Goal: Book appointment/travel/reservation

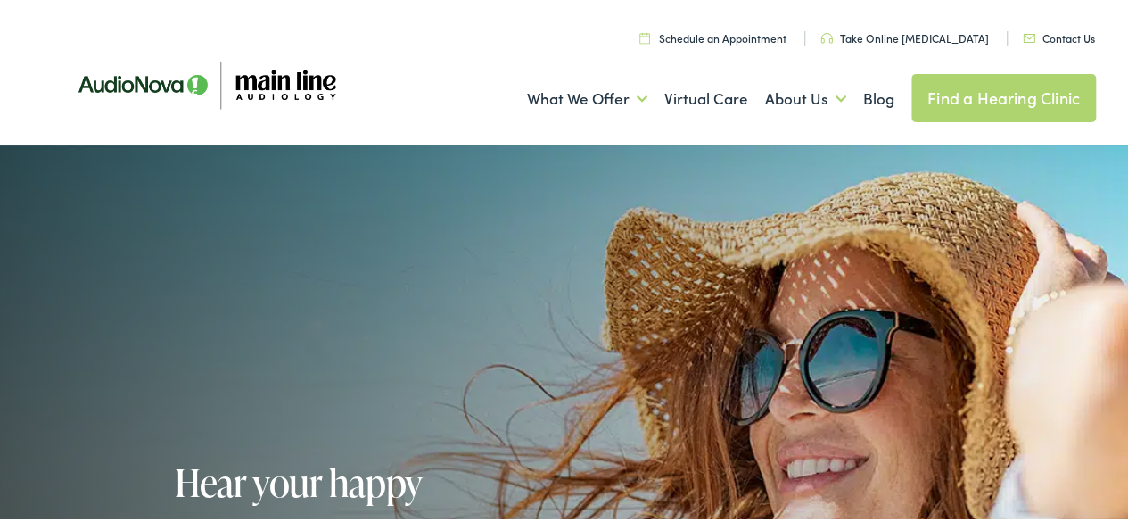
click at [966, 88] on link "Find a Hearing Clinic" at bounding box center [1003, 95] width 185 height 48
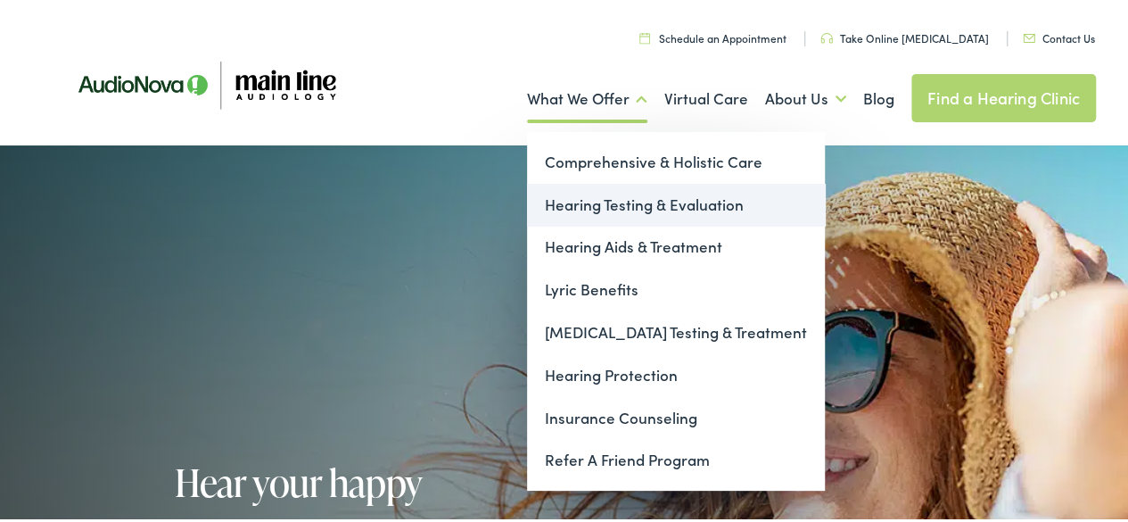
click at [608, 205] on link "Hearing Testing & Evaluation" at bounding box center [676, 202] width 298 height 43
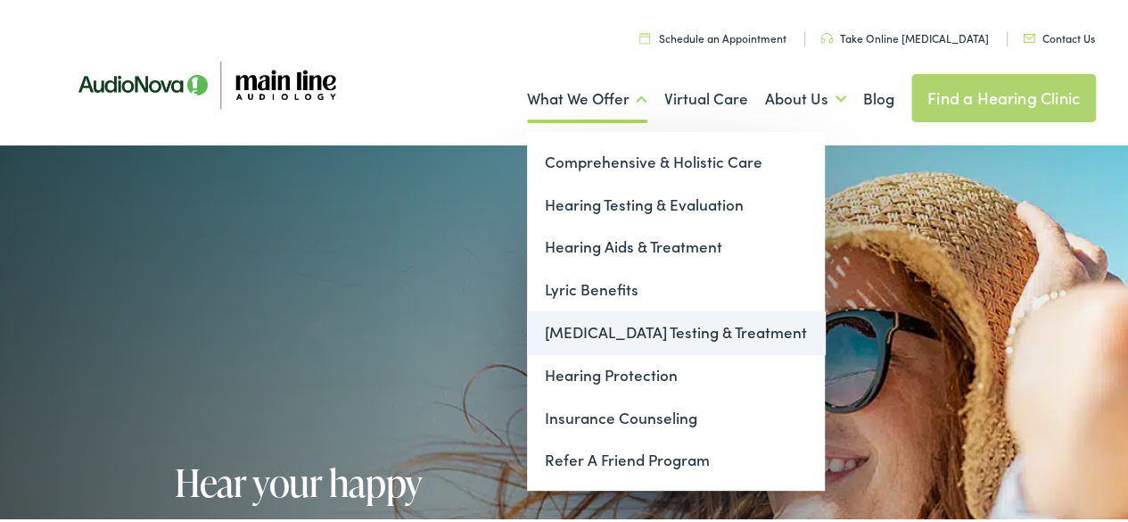
click at [614, 333] on link "[MEDICAL_DATA] Testing & Treatment" at bounding box center [676, 330] width 298 height 43
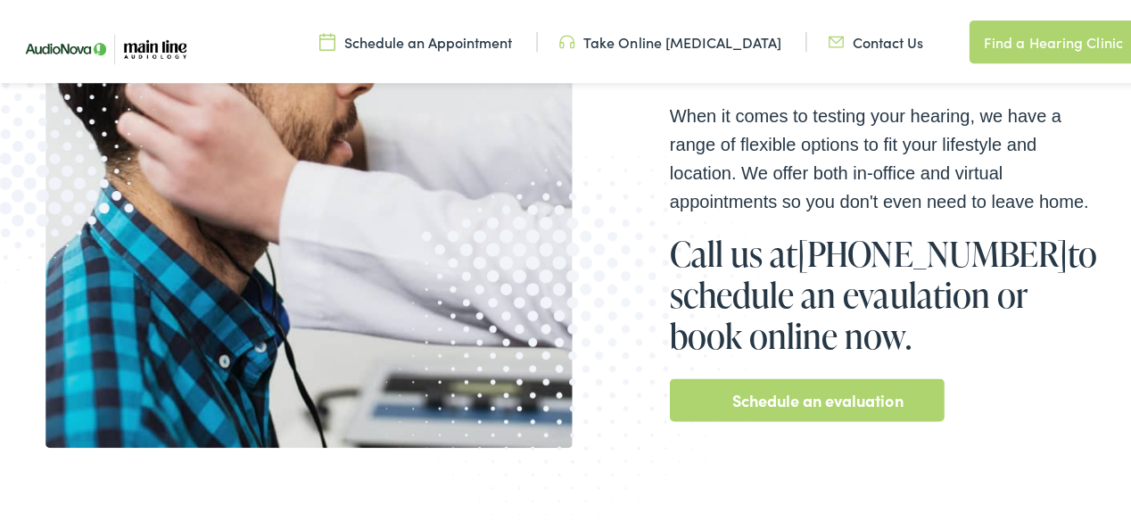
scroll to position [469, 0]
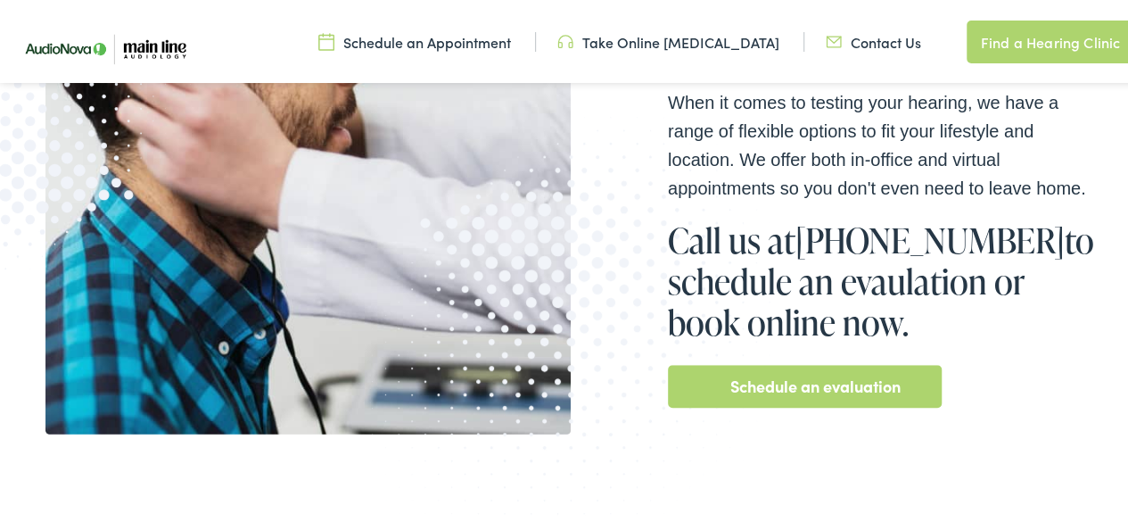
click at [827, 390] on link "Schedule an evaluation" at bounding box center [815, 383] width 170 height 29
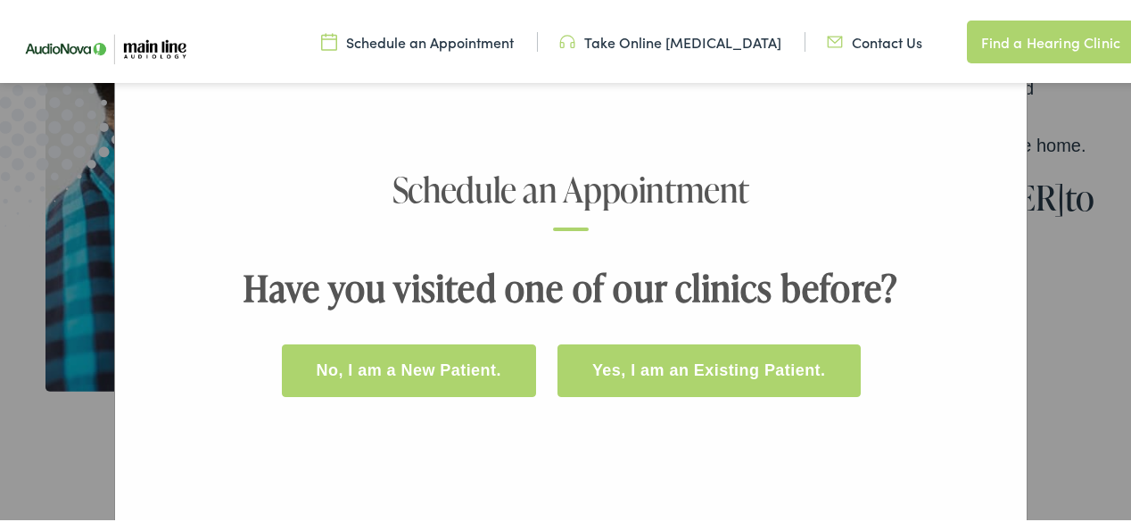
click at [455, 362] on button "No, I am a New Patient." at bounding box center [409, 368] width 254 height 53
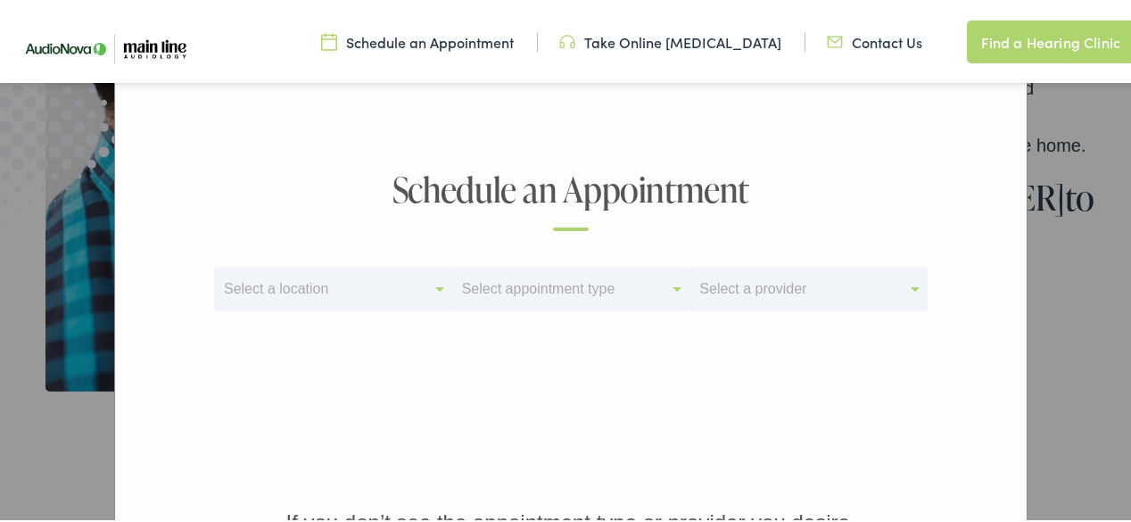
click at [435, 284] on span at bounding box center [439, 286] width 9 height 4
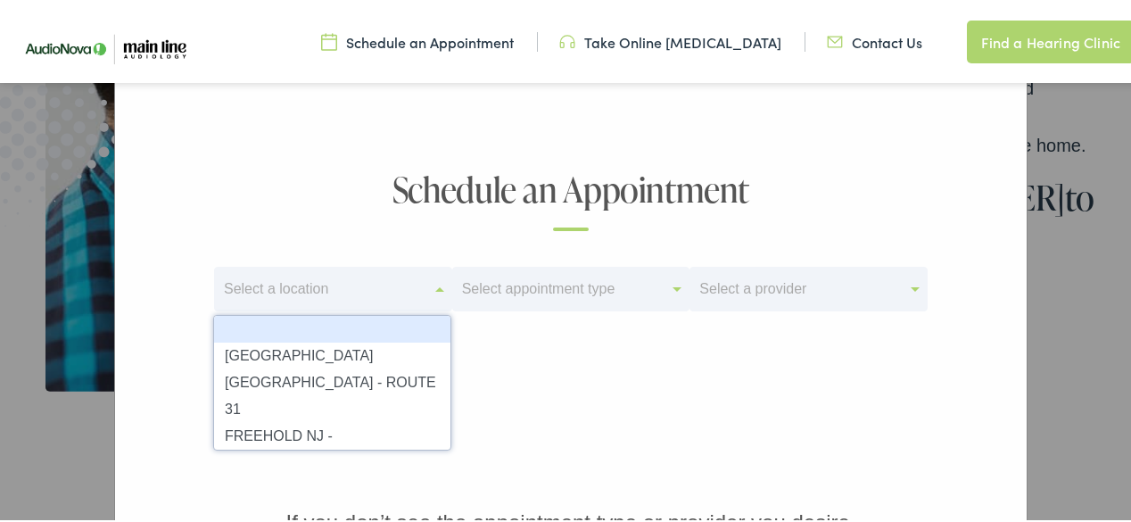
click at [523, 360] on div "option undefined focused, 1 of 14. 14 results available. Use Up and Down to cho…" at bounding box center [570, 322] width 713 height 117
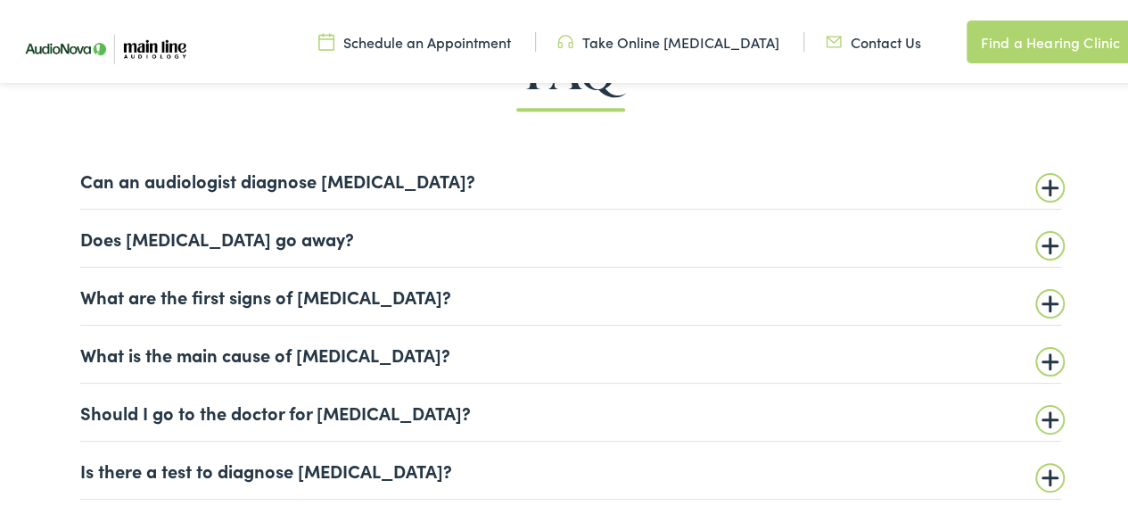
scroll to position [4087, 0]
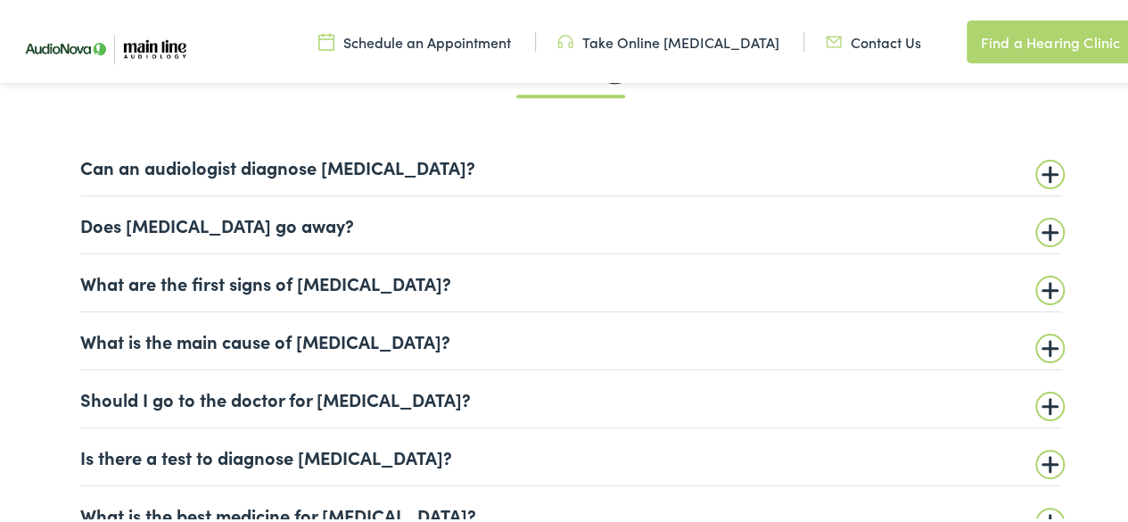
click at [1045, 218] on summary "Does [MEDICAL_DATA] go away?" at bounding box center [570, 221] width 981 height 21
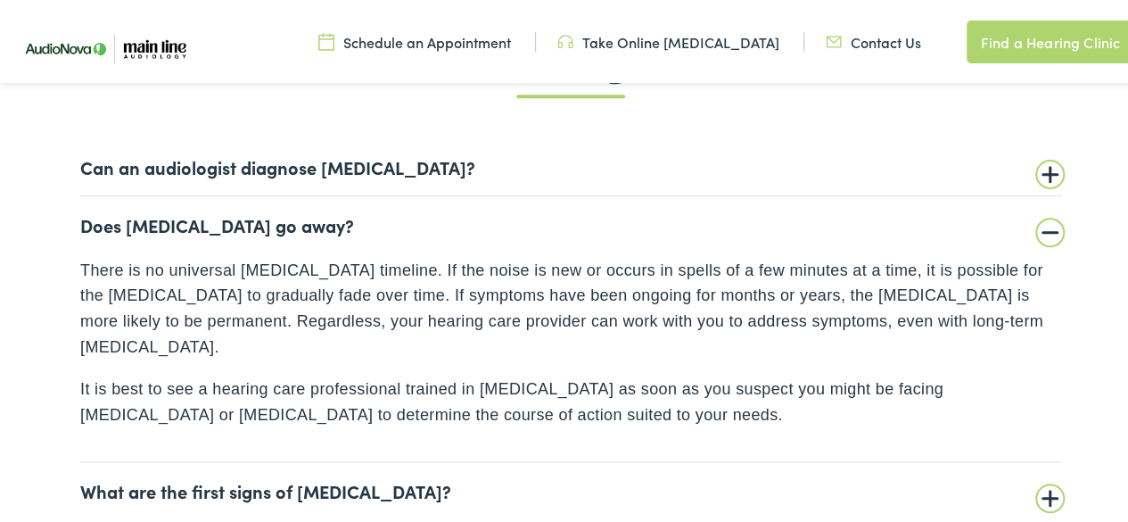
click at [1045, 218] on summary "Does [MEDICAL_DATA] go away?" at bounding box center [570, 221] width 981 height 21
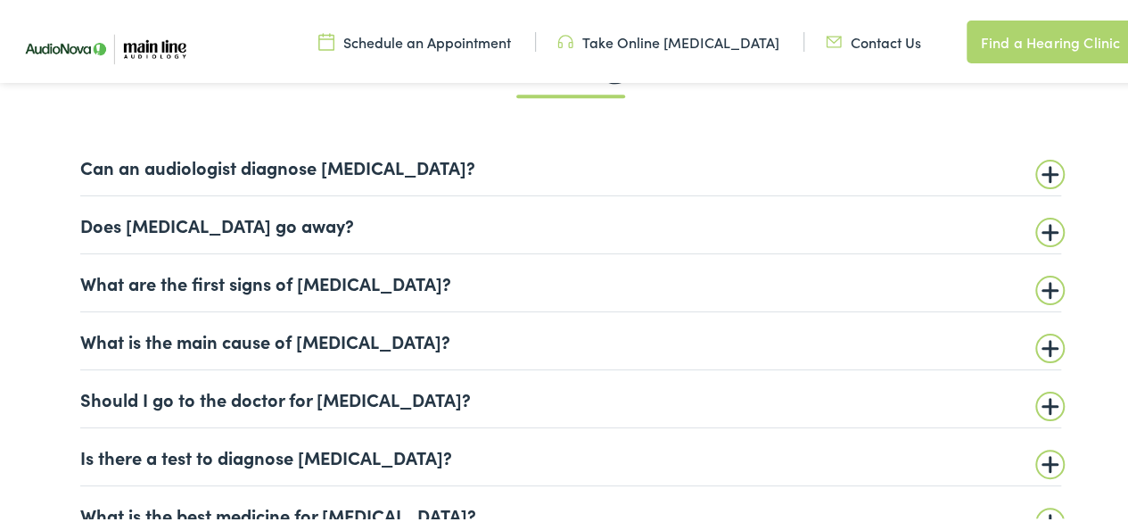
click at [1042, 337] on summary "What is the main cause of [MEDICAL_DATA]?" at bounding box center [570, 337] width 981 height 21
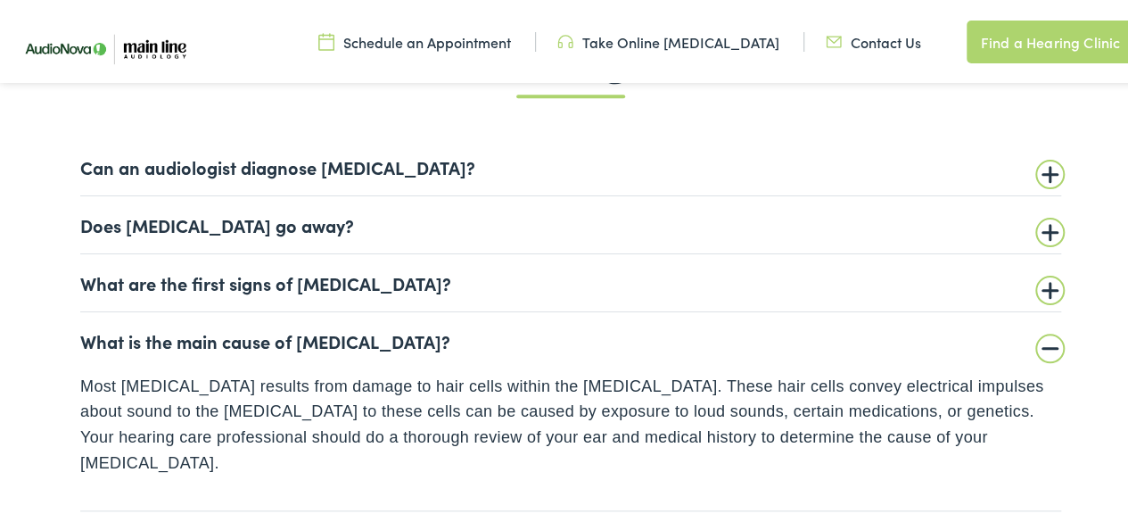
click at [1042, 337] on summary "What is the main cause of [MEDICAL_DATA]?" at bounding box center [570, 337] width 981 height 21
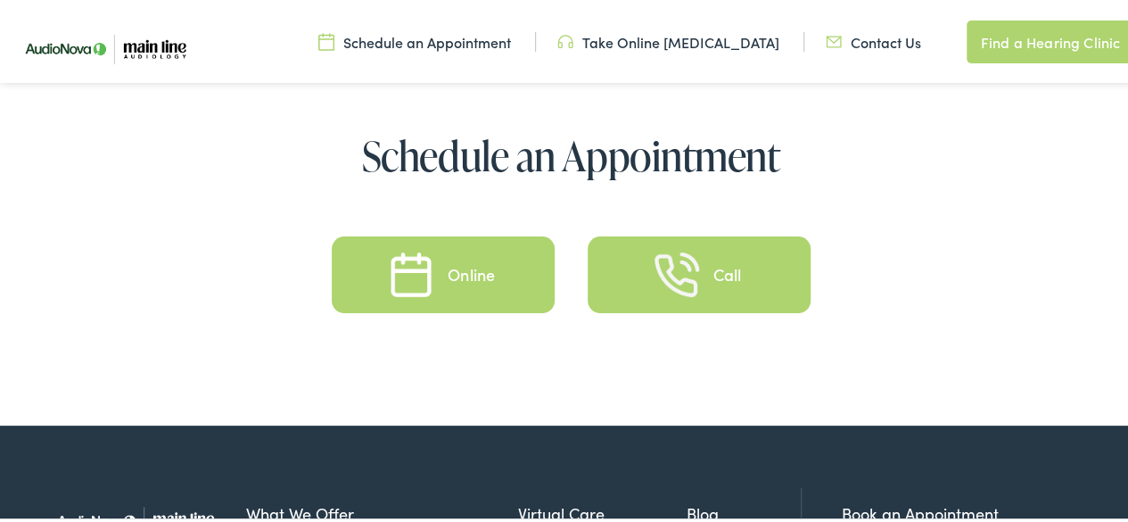
scroll to position [4593, 0]
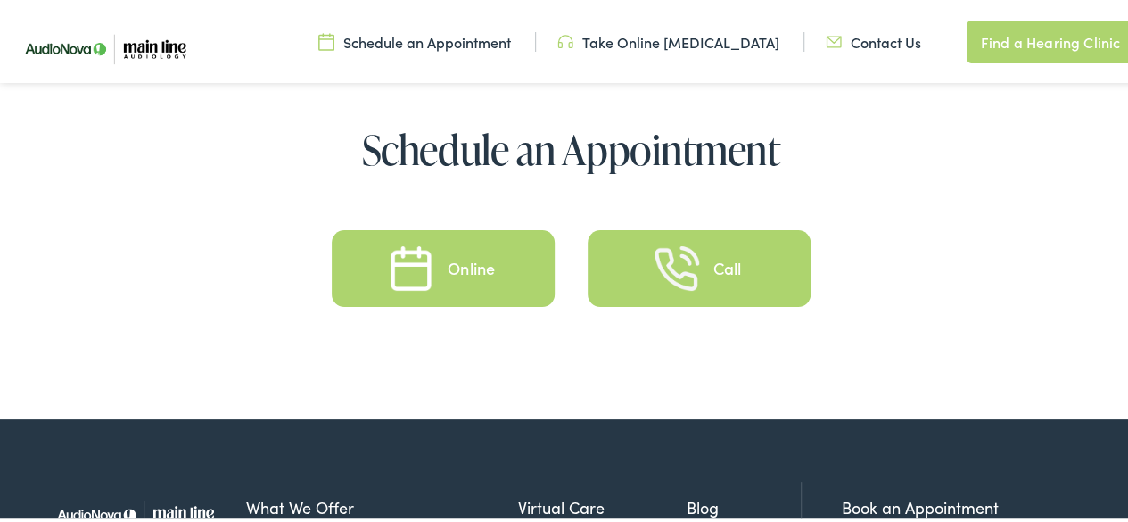
click at [448, 263] on div "Online" at bounding box center [471, 266] width 47 height 16
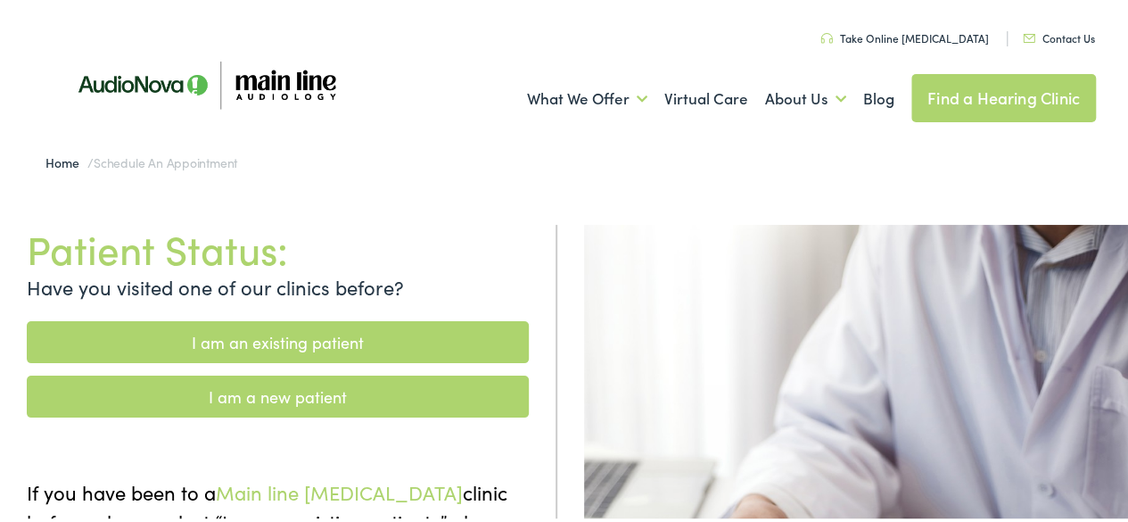
click at [373, 402] on link "I am a new patient" at bounding box center [278, 394] width 502 height 42
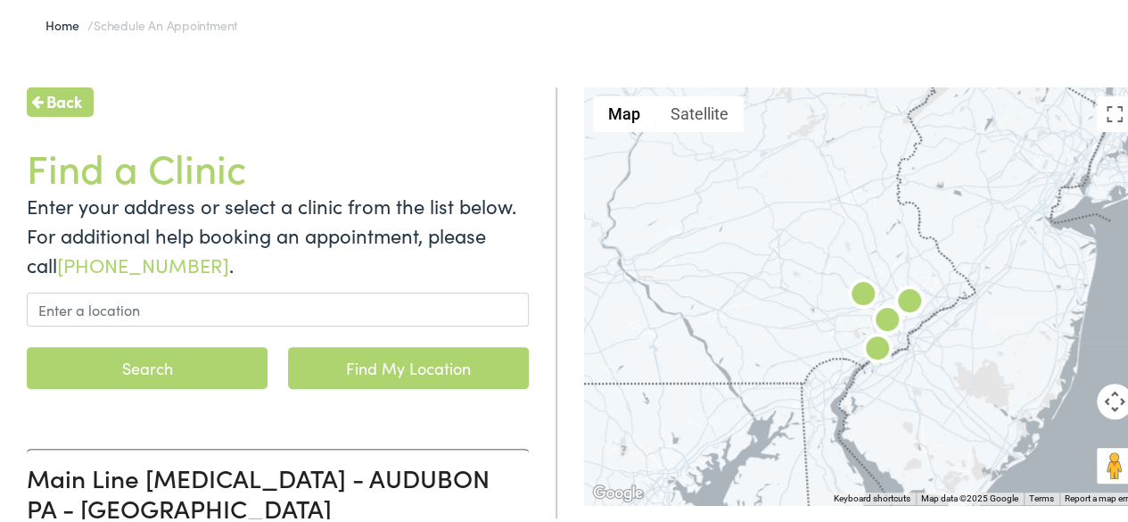
scroll to position [139, 0]
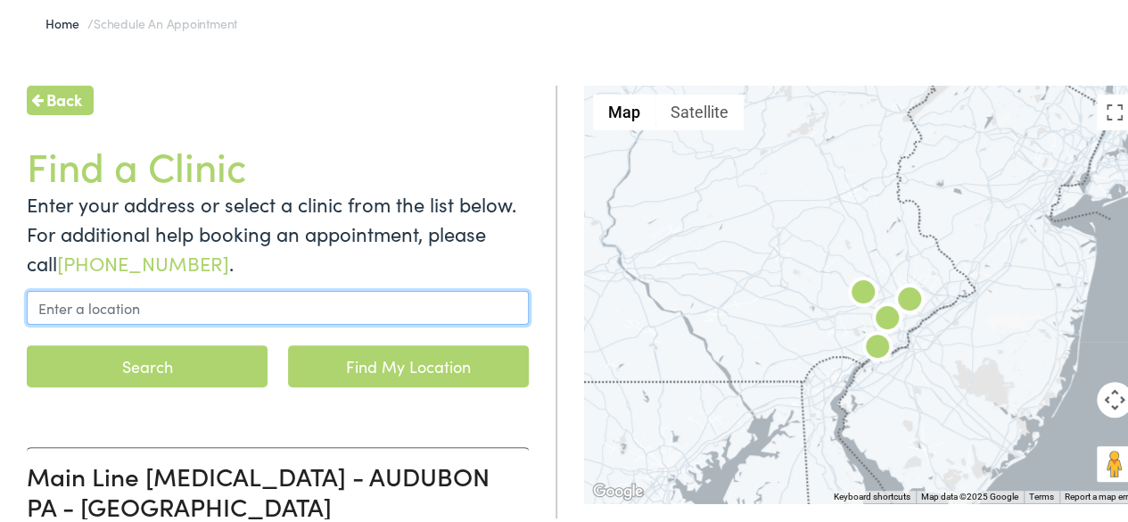
click at [200, 308] on input "text" at bounding box center [278, 305] width 502 height 34
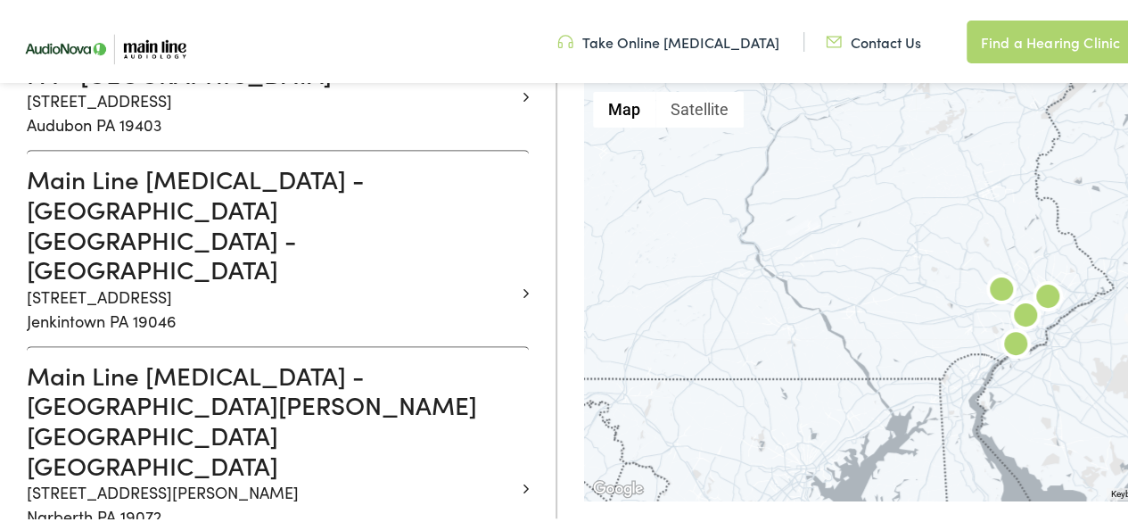
scroll to position [575, 0]
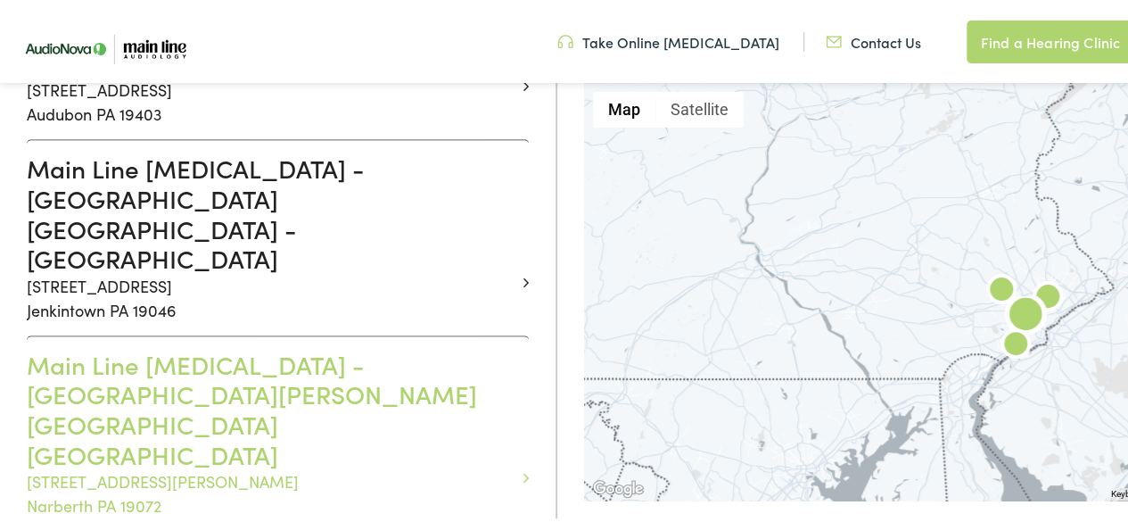
click at [209, 347] on h3 "Main Line Audiology - NARBERTH PA - MONTGOMERY" at bounding box center [271, 406] width 489 height 119
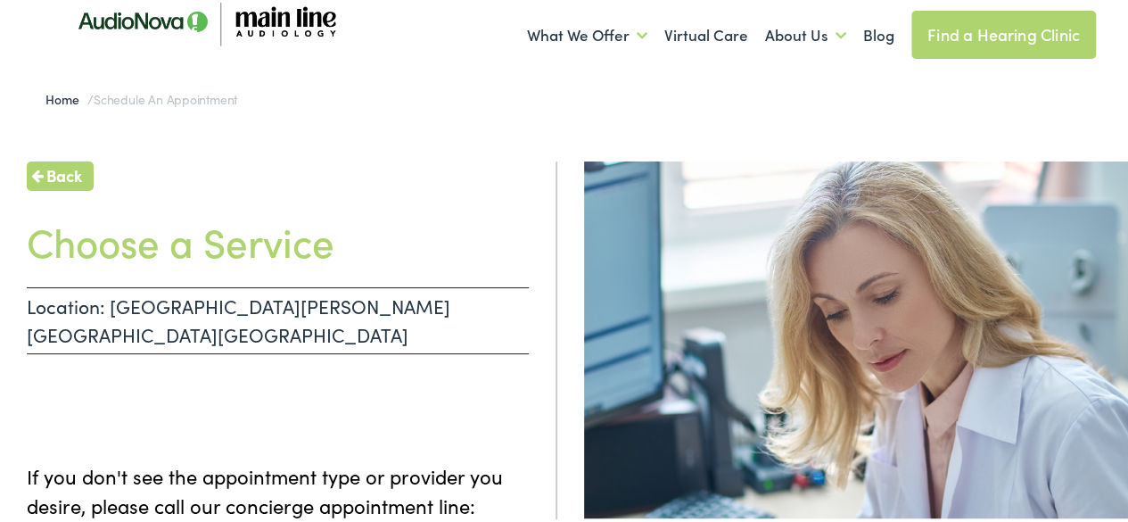
scroll to position [48, 0]
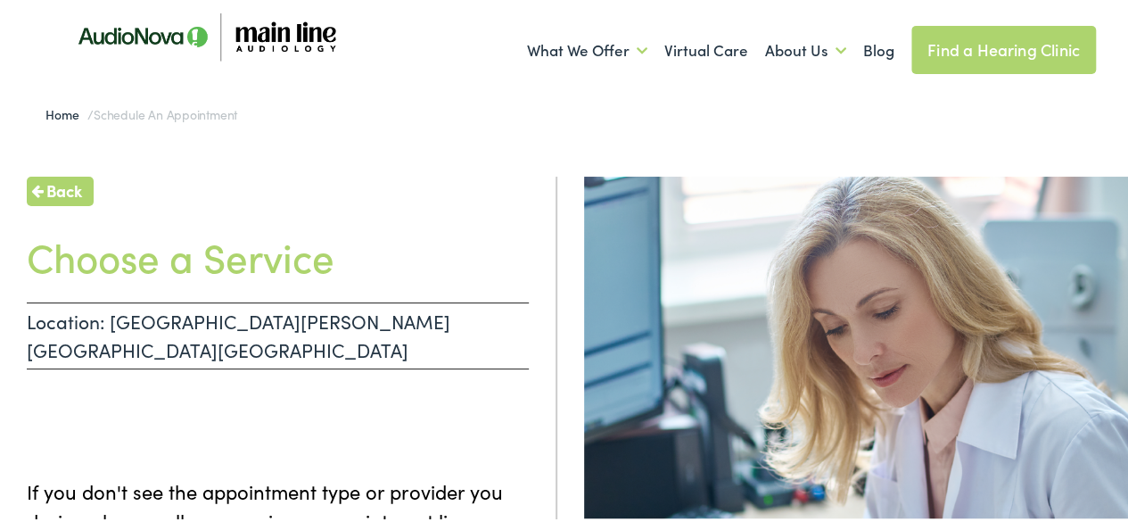
click at [71, 201] on link "Back" at bounding box center [60, 188] width 67 height 29
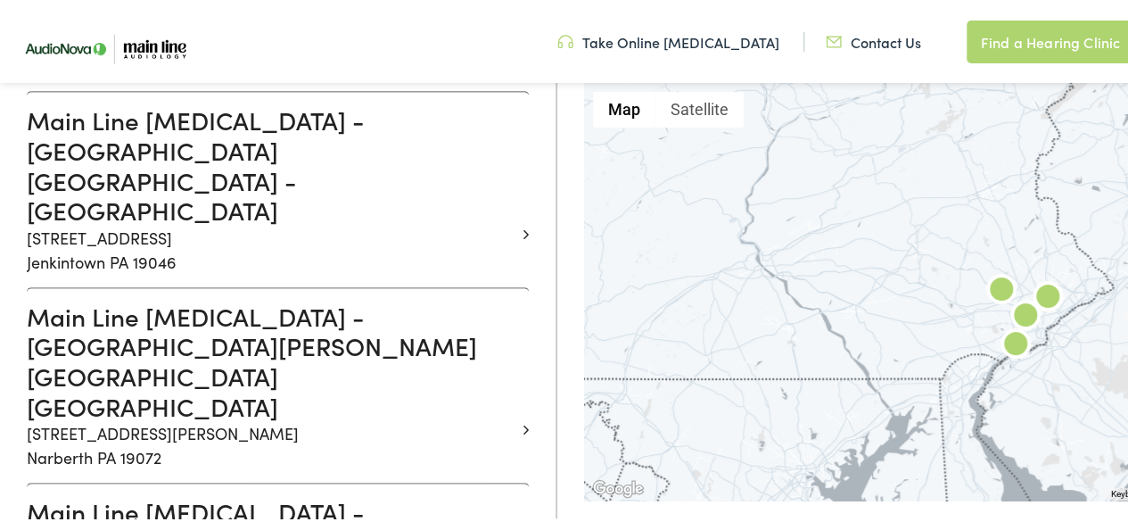
scroll to position [581, 0]
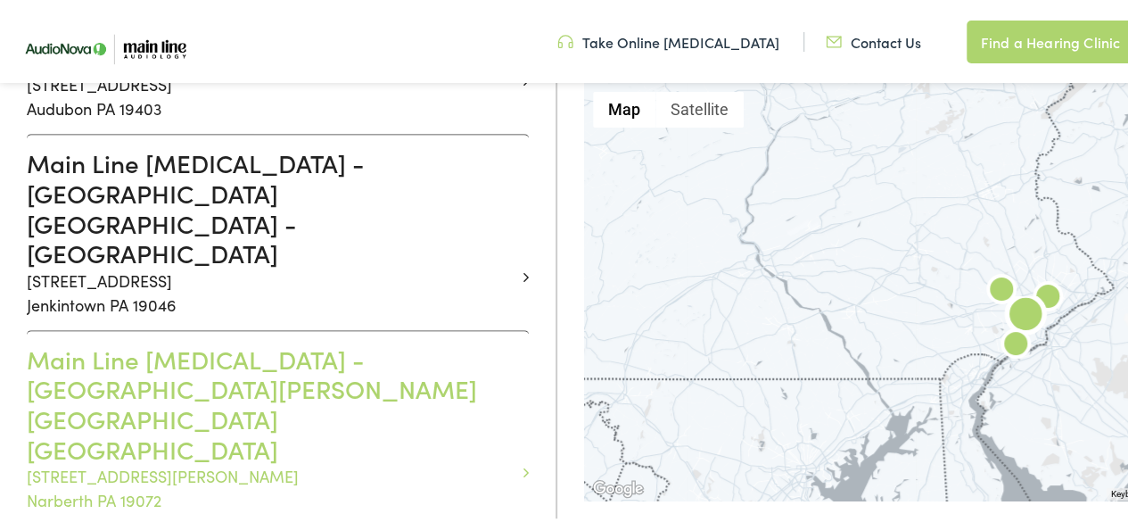
click at [523, 462] on icon at bounding box center [525, 470] width 5 height 16
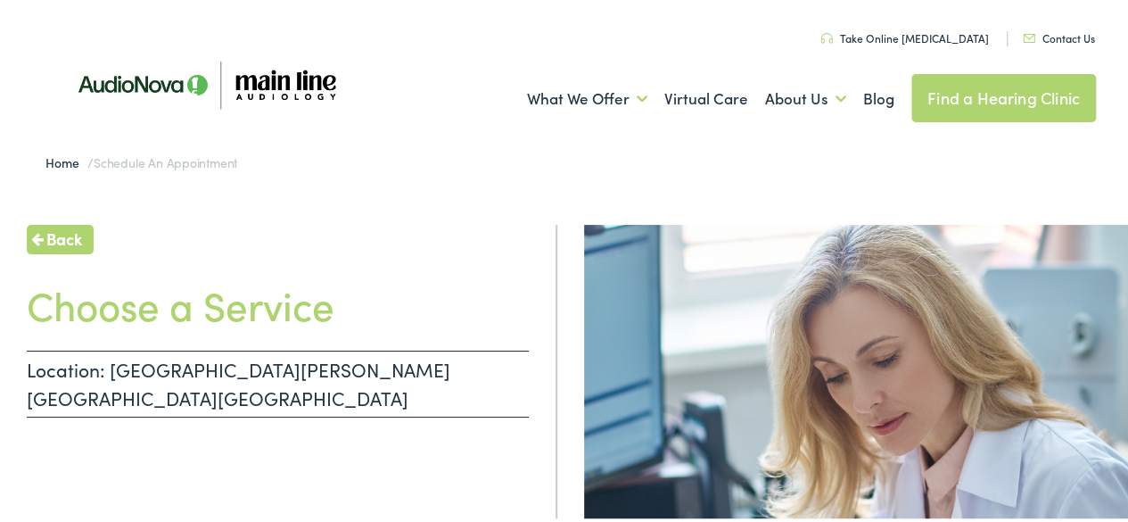
click at [266, 314] on h1 "Choose a Service" at bounding box center [278, 301] width 502 height 47
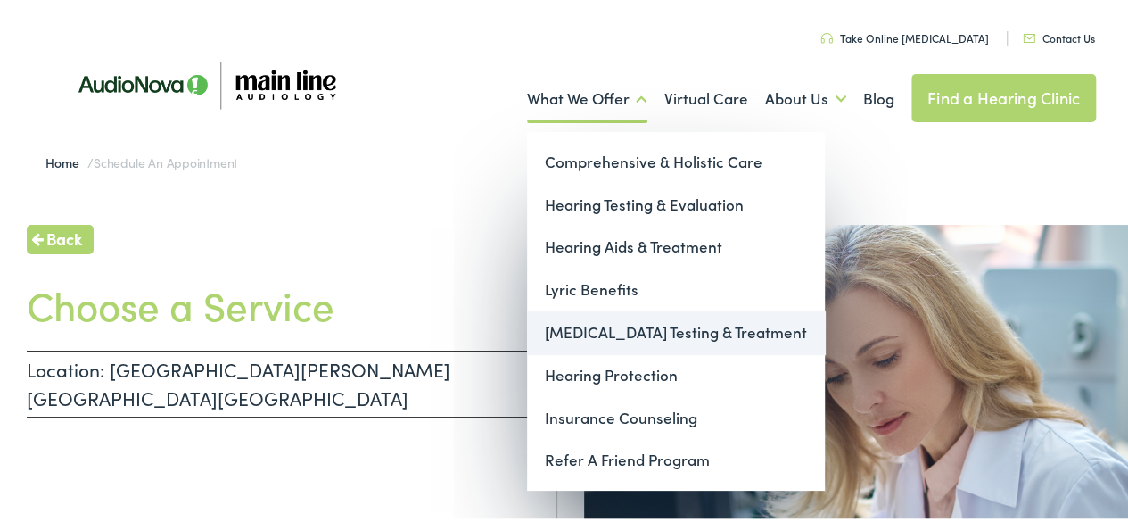
click at [592, 309] on link "[MEDICAL_DATA] Testing & Treatment" at bounding box center [676, 330] width 298 height 43
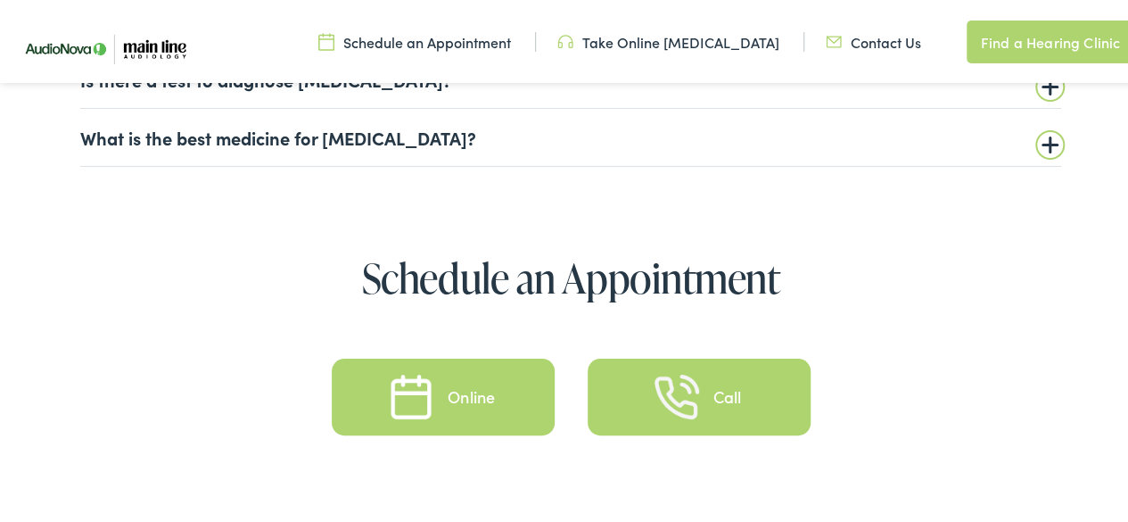
scroll to position [4471, 0]
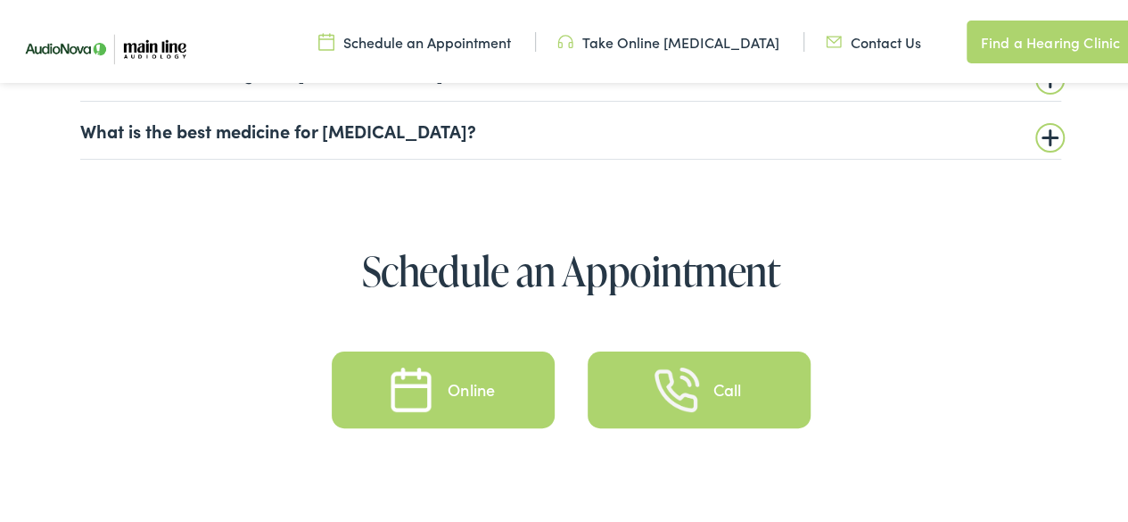
click at [754, 370] on div "Call" at bounding box center [698, 387] width 189 height 45
click at [490, 375] on div "Online" at bounding box center [442, 387] width 189 height 45
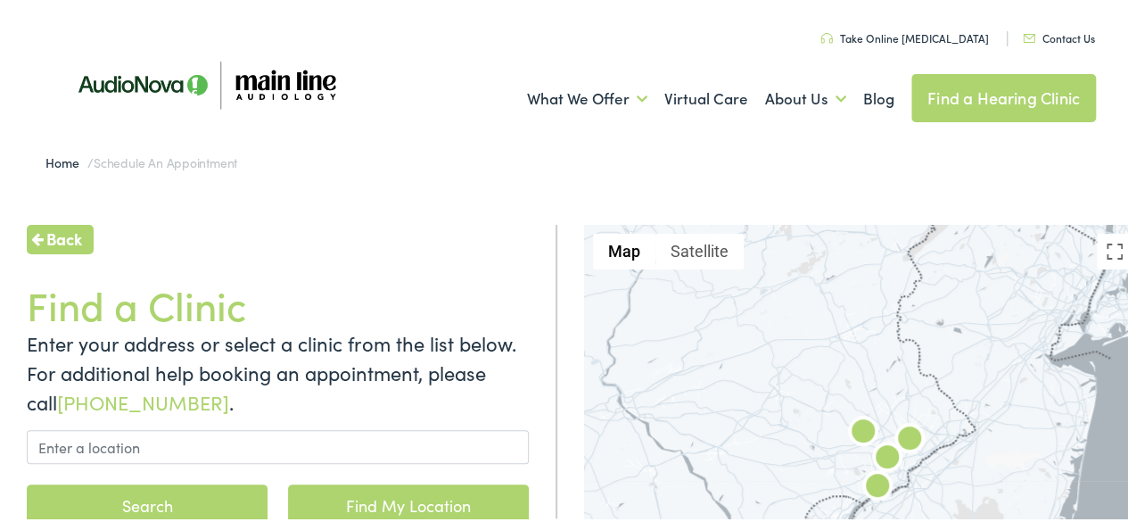
click at [427, 502] on link "Find My Location" at bounding box center [408, 503] width 241 height 42
type input "Philadelphia, Pennsylvania"
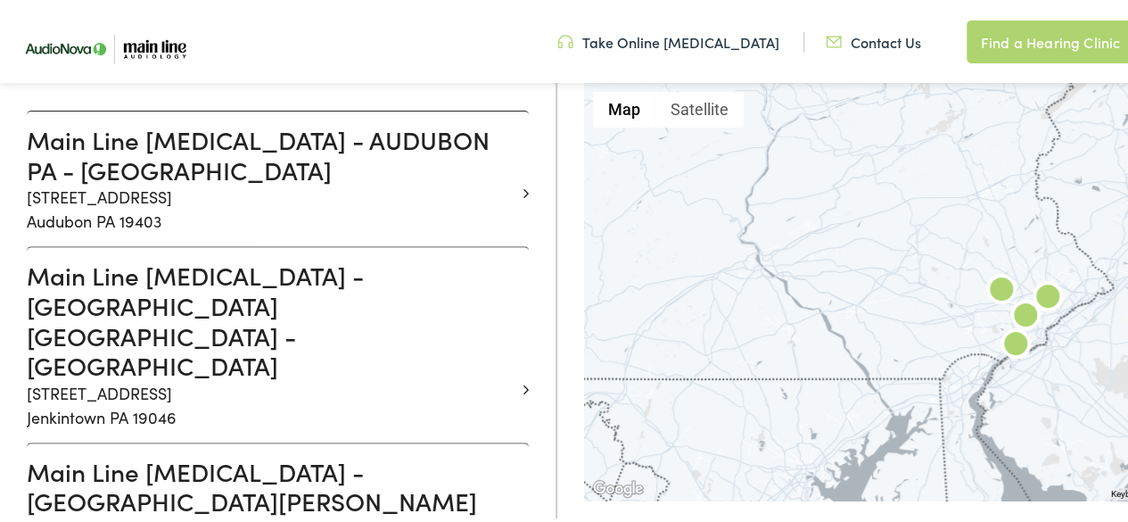
scroll to position [520, 0]
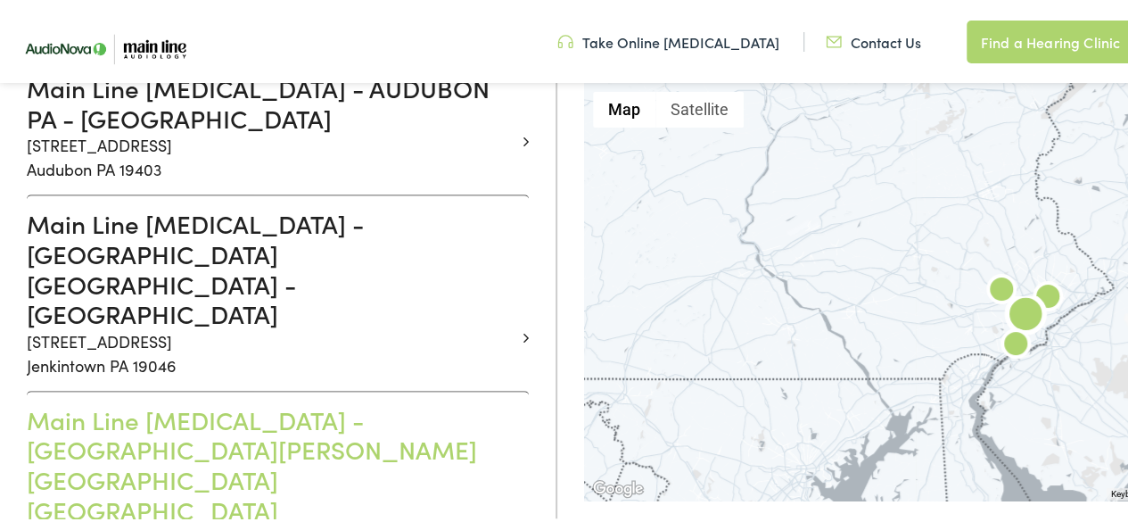
click at [312, 402] on h3 "Main Line Audiology - NARBERTH PA - MONTGOMERY" at bounding box center [271, 461] width 489 height 119
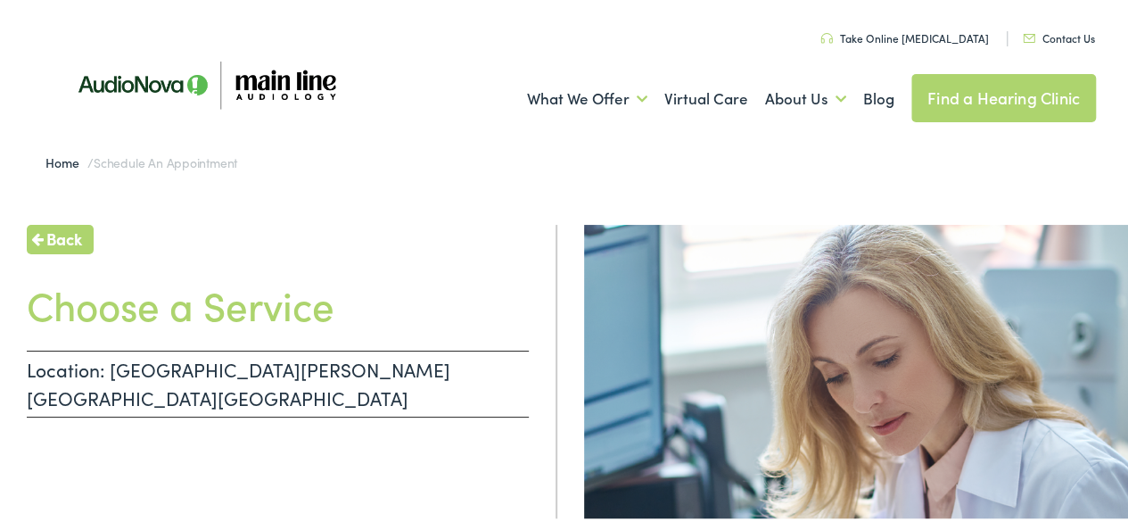
click at [57, 225] on span "Back" at bounding box center [64, 236] width 36 height 24
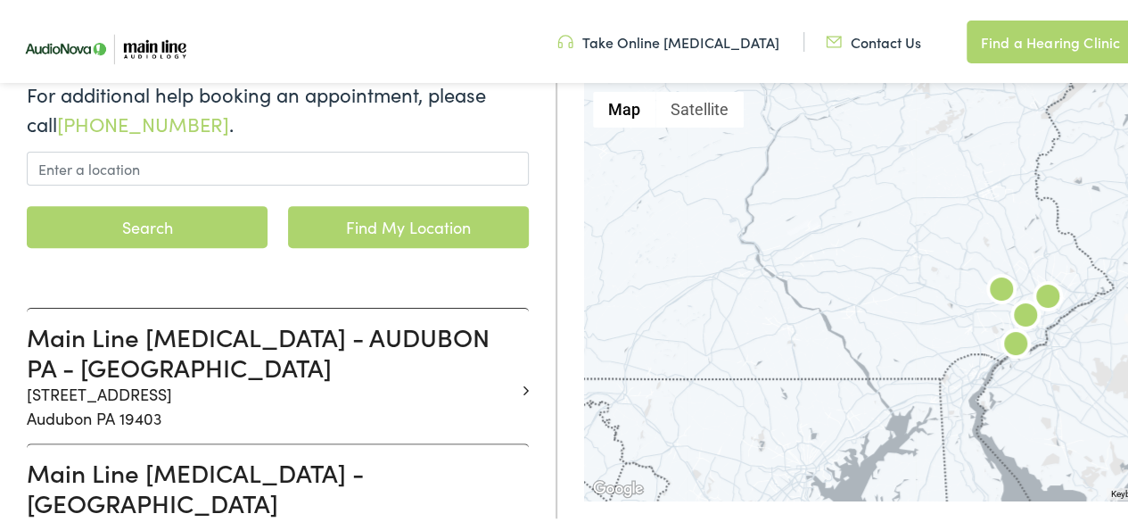
scroll to position [372, 0]
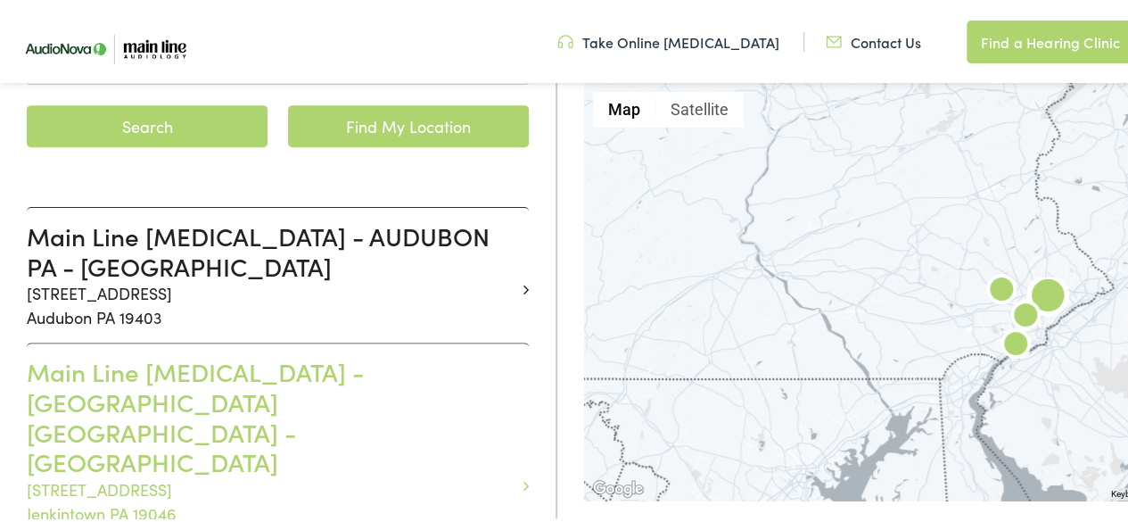
click at [288, 407] on h3 "Main Line Audiology - JENKINTOWN PA - YORK" at bounding box center [271, 413] width 489 height 119
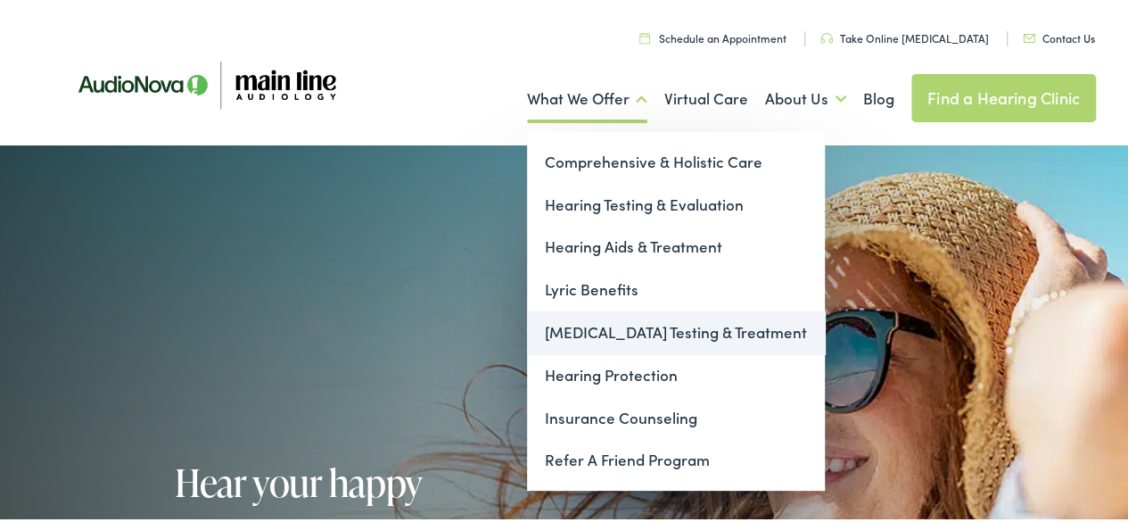
click at [635, 318] on link "[MEDICAL_DATA] Testing & Treatment" at bounding box center [676, 330] width 298 height 43
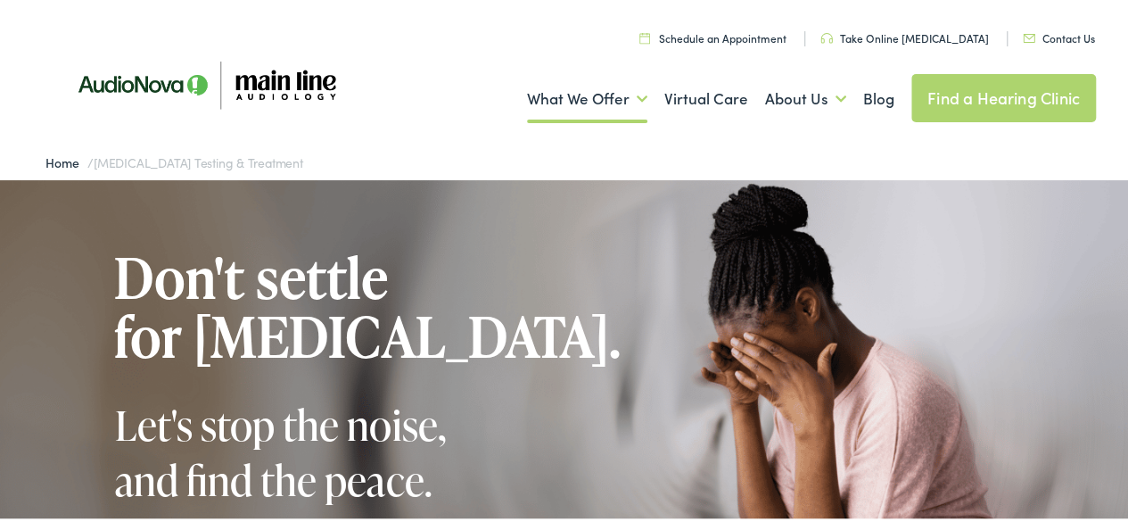
click at [920, 42] on link "Take Online [MEDICAL_DATA]" at bounding box center [904, 35] width 169 height 15
